Goal: Find specific page/section: Find specific page/section

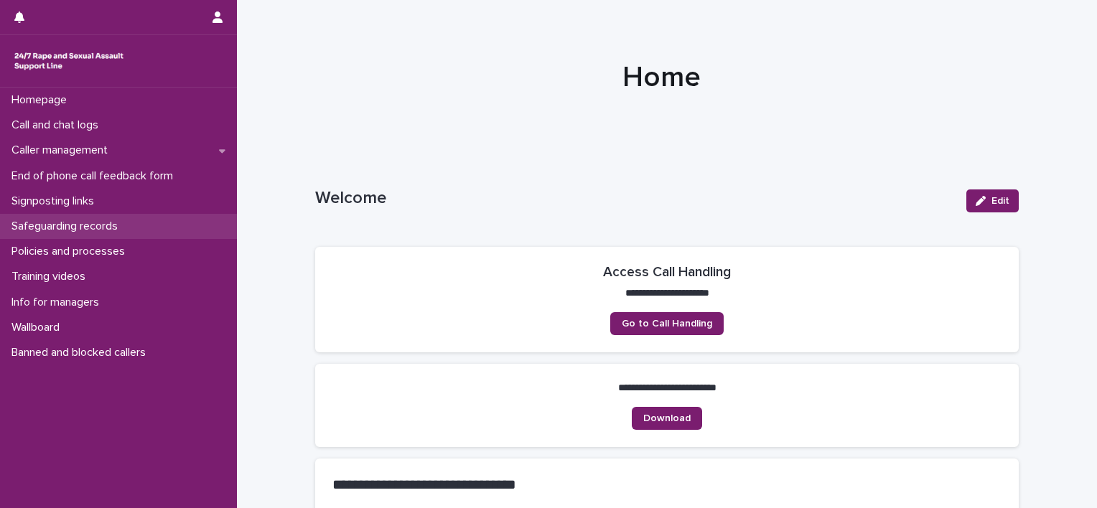
click at [90, 228] on p "Safeguarding records" at bounding box center [67, 227] width 123 height 14
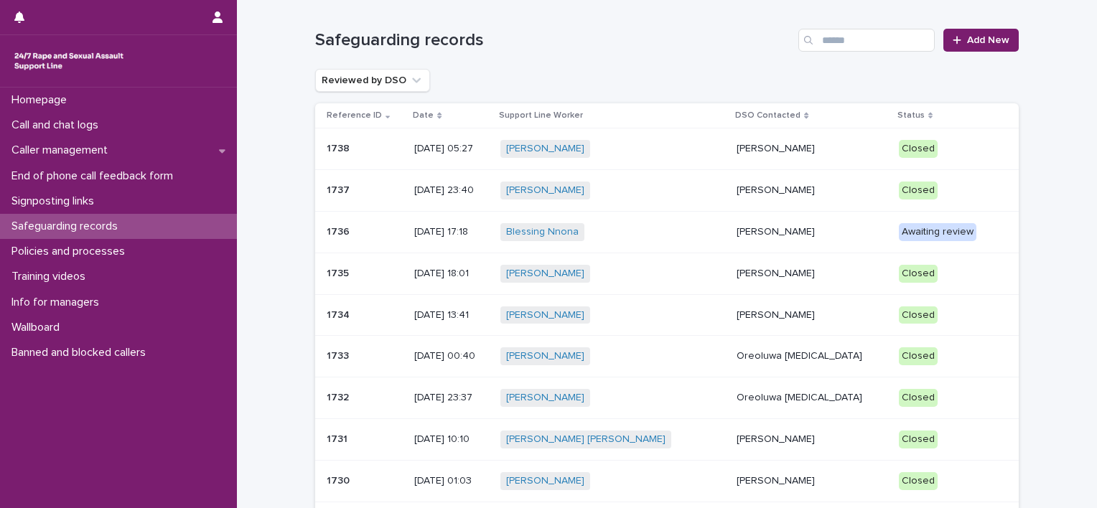
click at [742, 223] on div "[PERSON_NAME]" at bounding box center [812, 230] width 151 height 15
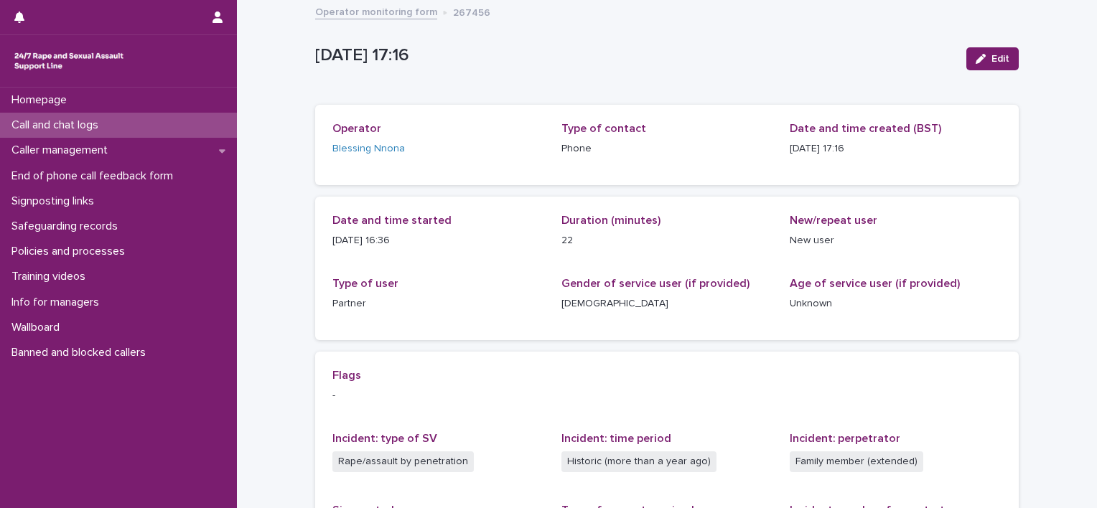
click at [579, 59] on p "[DATE] 17:16" at bounding box center [635, 55] width 640 height 21
click at [1015, 254] on div "Loading... Saving… Loading... Saving… [DATE] 16:16:07+00:00 Edit [DATE] 17:16 E…" at bounding box center [667, 494] width 718 height 986
